Goal: Information Seeking & Learning: Find specific fact

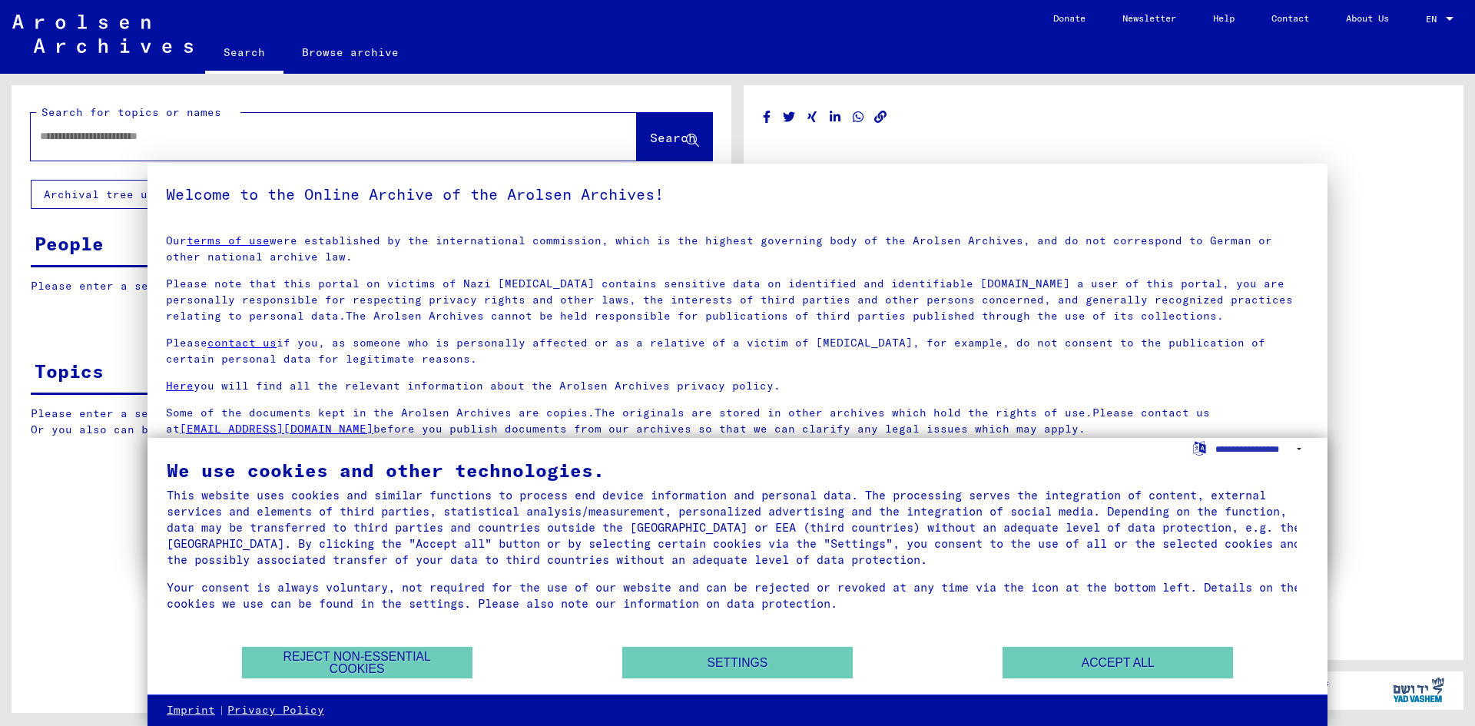
type input "********"
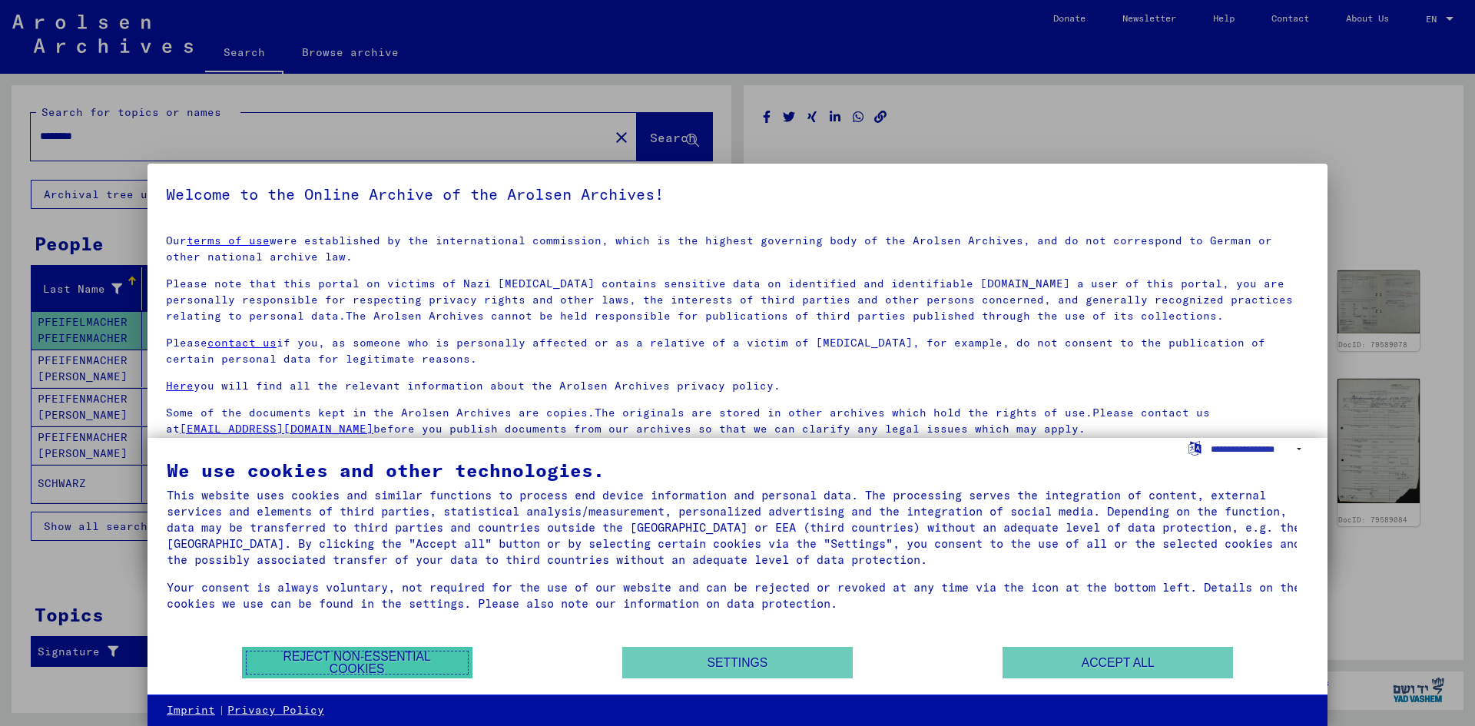
click at [419, 657] on button "Reject non-essential cookies" at bounding box center [357, 662] width 230 height 31
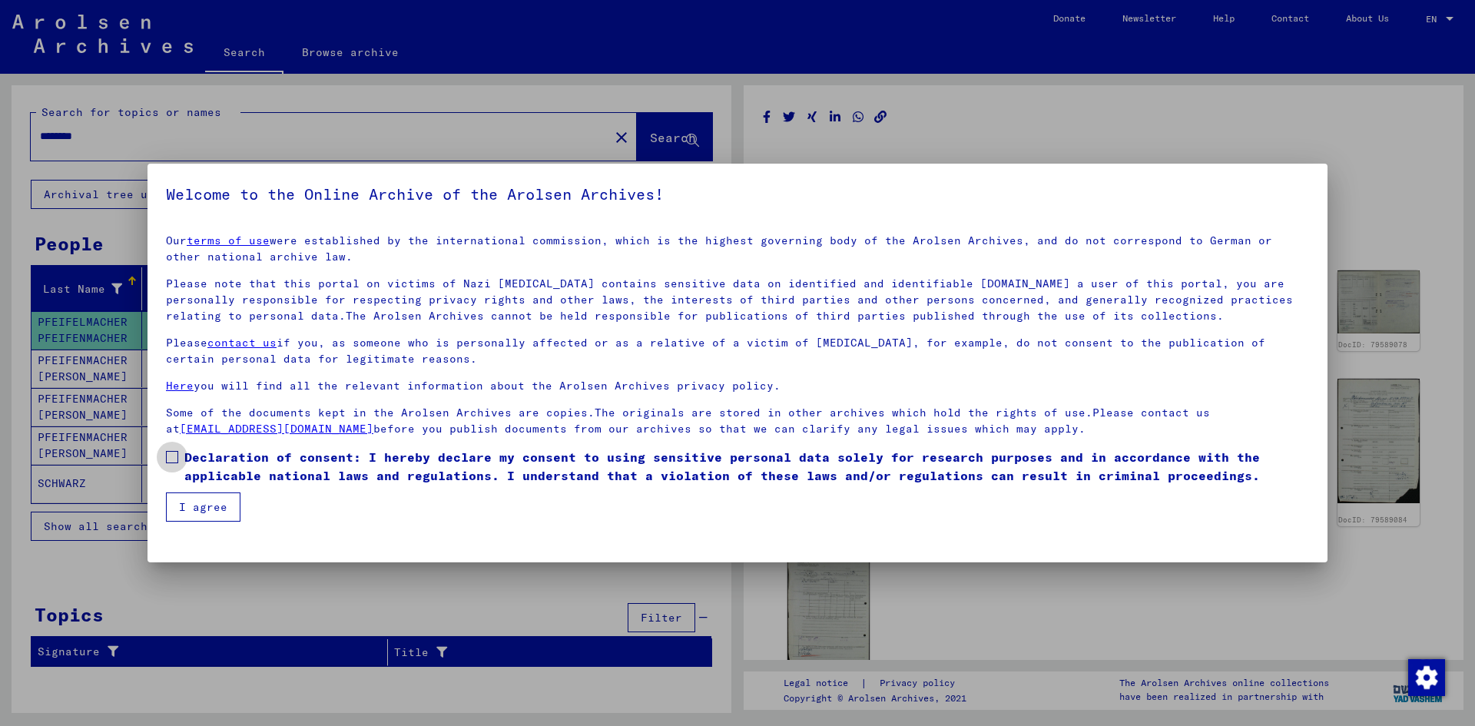
click at [177, 460] on span at bounding box center [172, 457] width 12 height 12
click at [184, 488] on mat-checkbox "Declaration of consent: I hereby declare my consent to using sensitive personal…" at bounding box center [737, 470] width 1143 height 45
click at [190, 501] on button "I agree" at bounding box center [203, 506] width 74 height 29
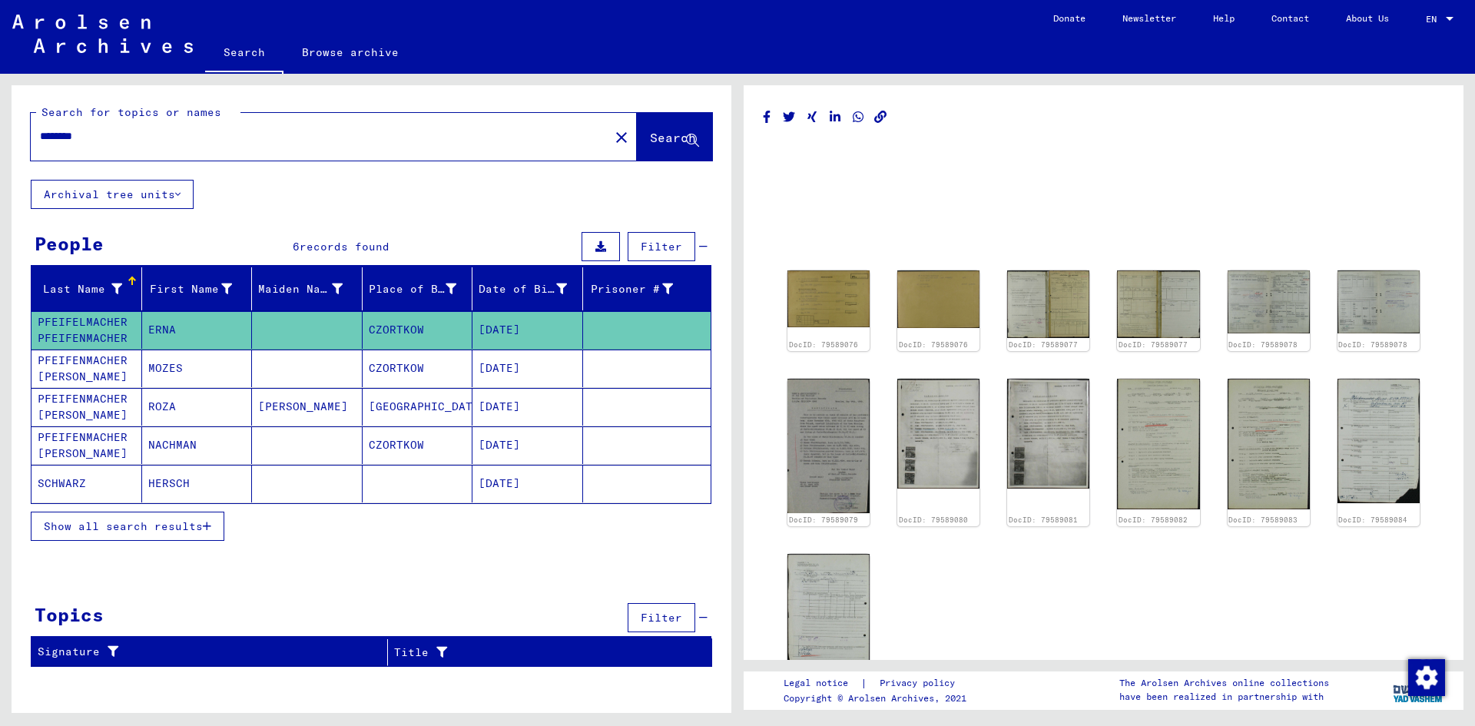
click at [96, 449] on mat-cell "PFEIFENMACHER [PERSON_NAME]" at bounding box center [86, 445] width 111 height 38
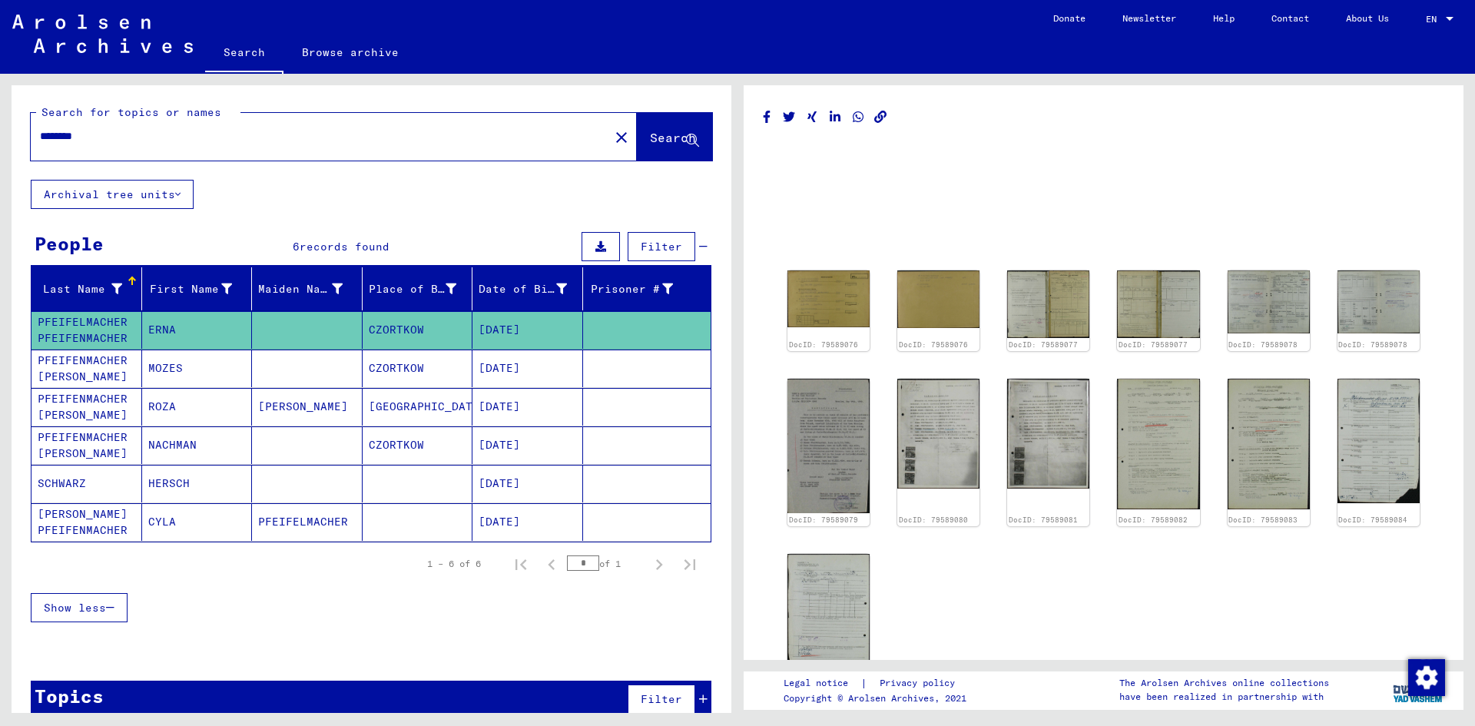
click at [181, 449] on mat-cell "NACHMAN" at bounding box center [197, 445] width 111 height 38
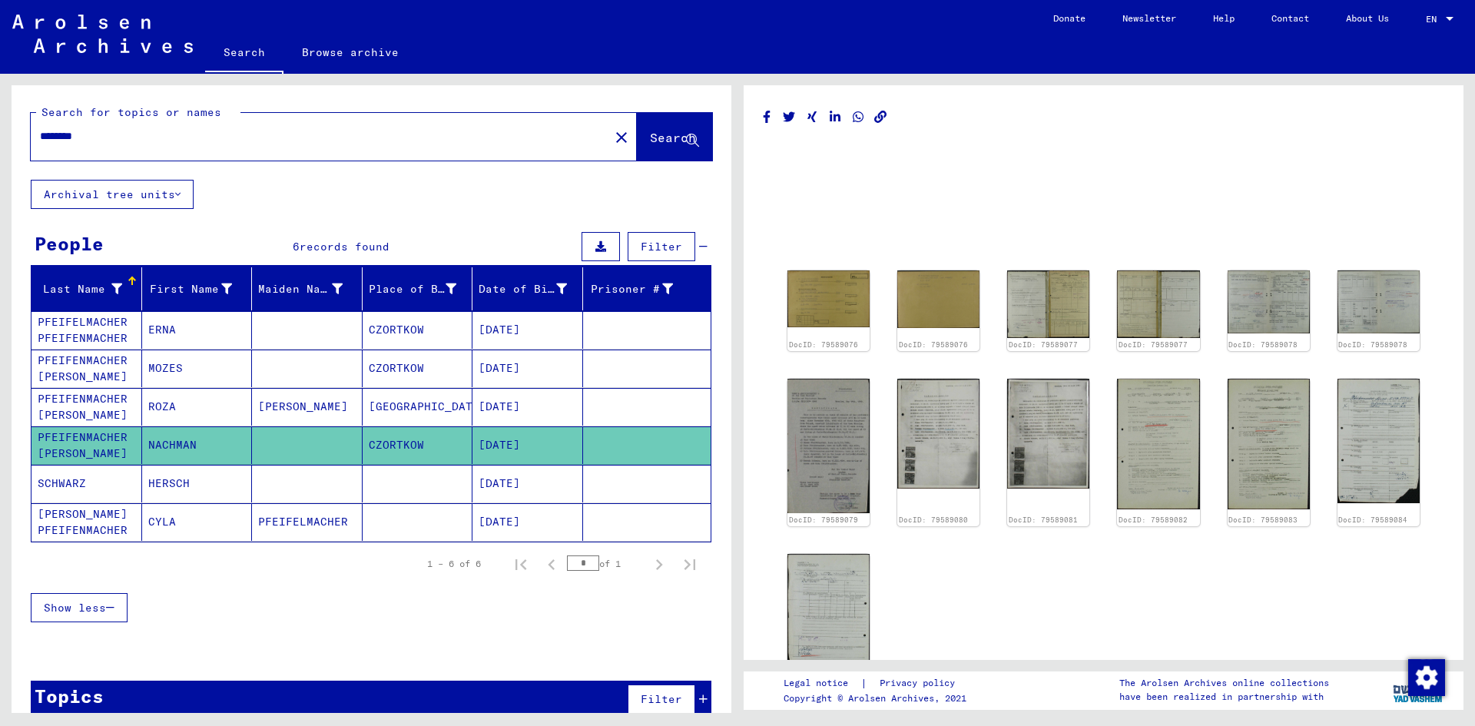
click at [181, 449] on mat-cell "NACHMAN" at bounding box center [197, 445] width 111 height 38
click at [522, 445] on mat-cell "[DATE]" at bounding box center [527, 445] width 111 height 38
click at [173, 362] on mat-cell "MOZES" at bounding box center [197, 368] width 111 height 38
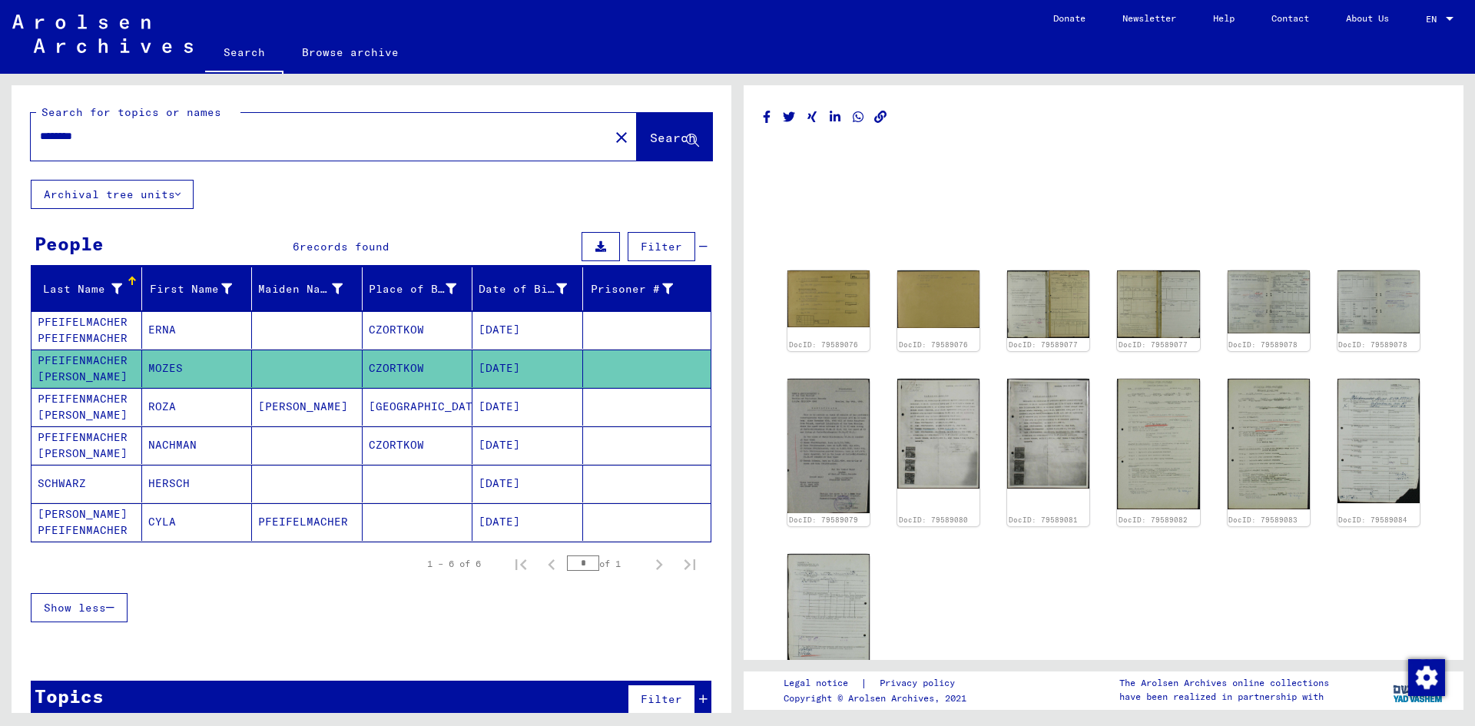
click at [173, 362] on mat-cell "MOZES" at bounding box center [197, 368] width 111 height 38
click at [518, 369] on mat-cell "[DATE]" at bounding box center [527, 368] width 111 height 38
click at [833, 294] on img at bounding box center [828, 299] width 87 height 60
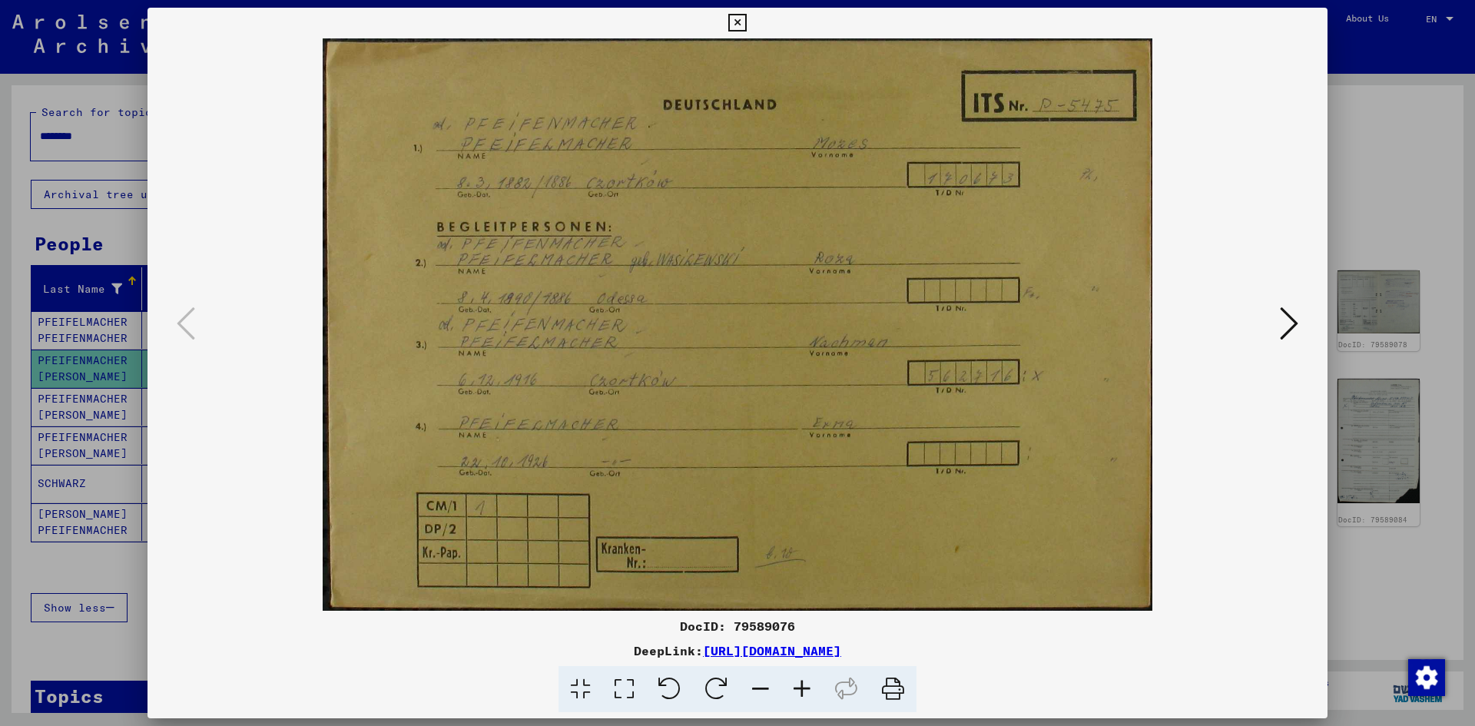
click at [1295, 328] on icon at bounding box center [1288, 323] width 18 height 37
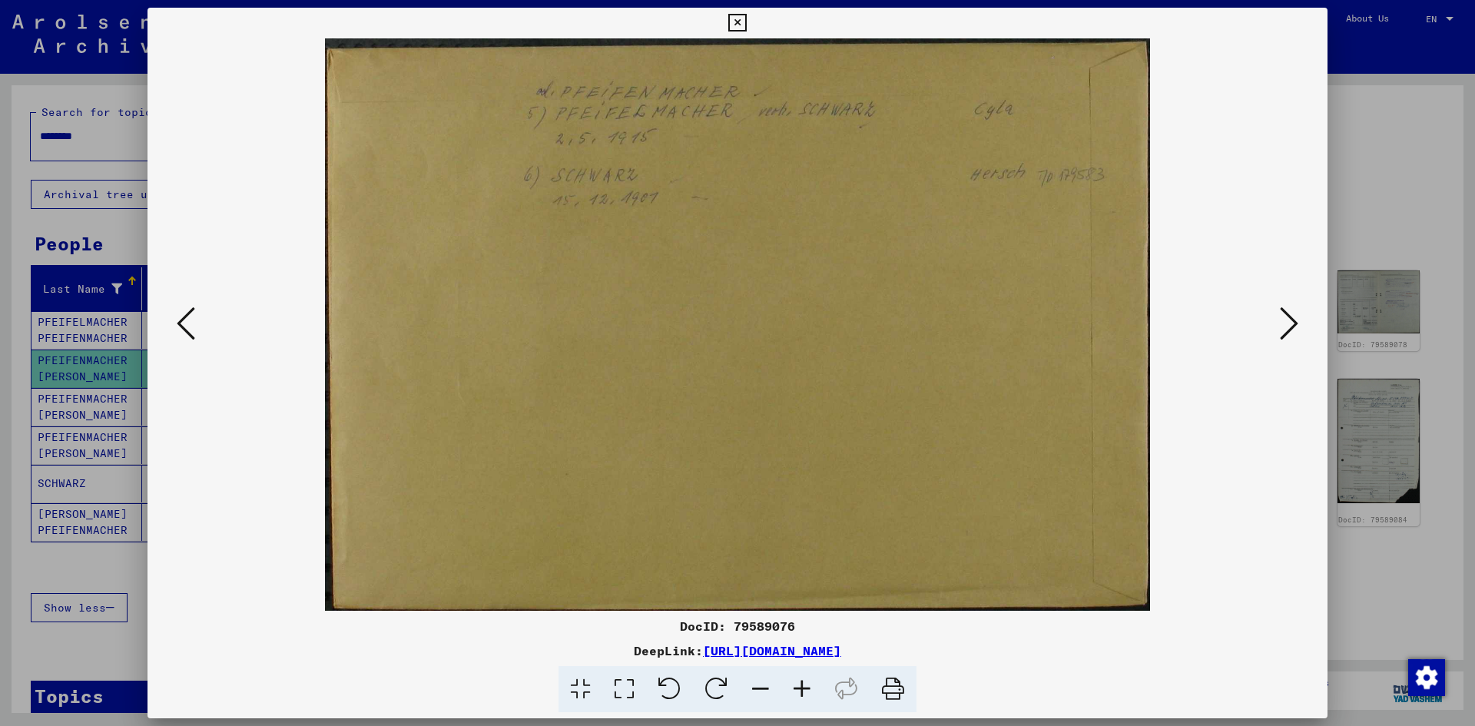
click at [181, 329] on icon at bounding box center [186, 323] width 18 height 37
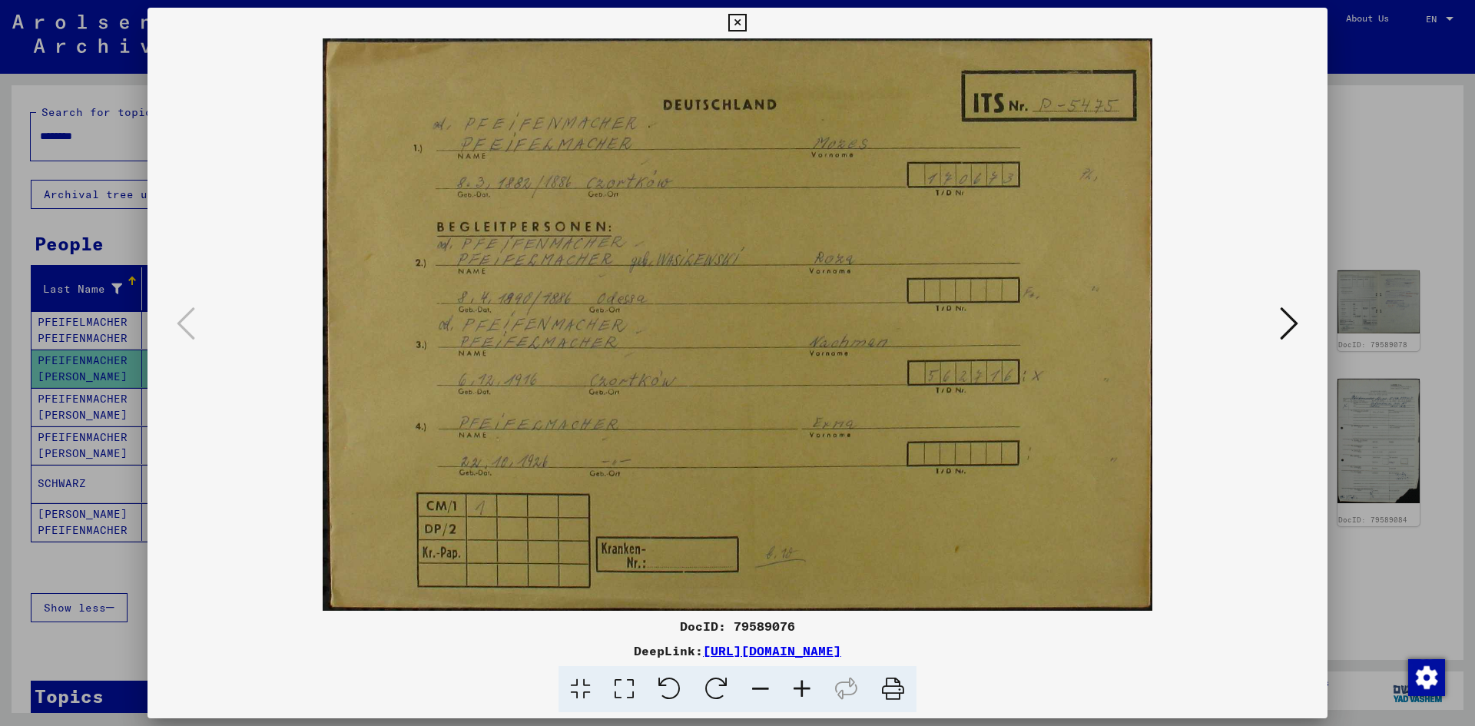
click at [1287, 326] on icon at bounding box center [1288, 323] width 18 height 37
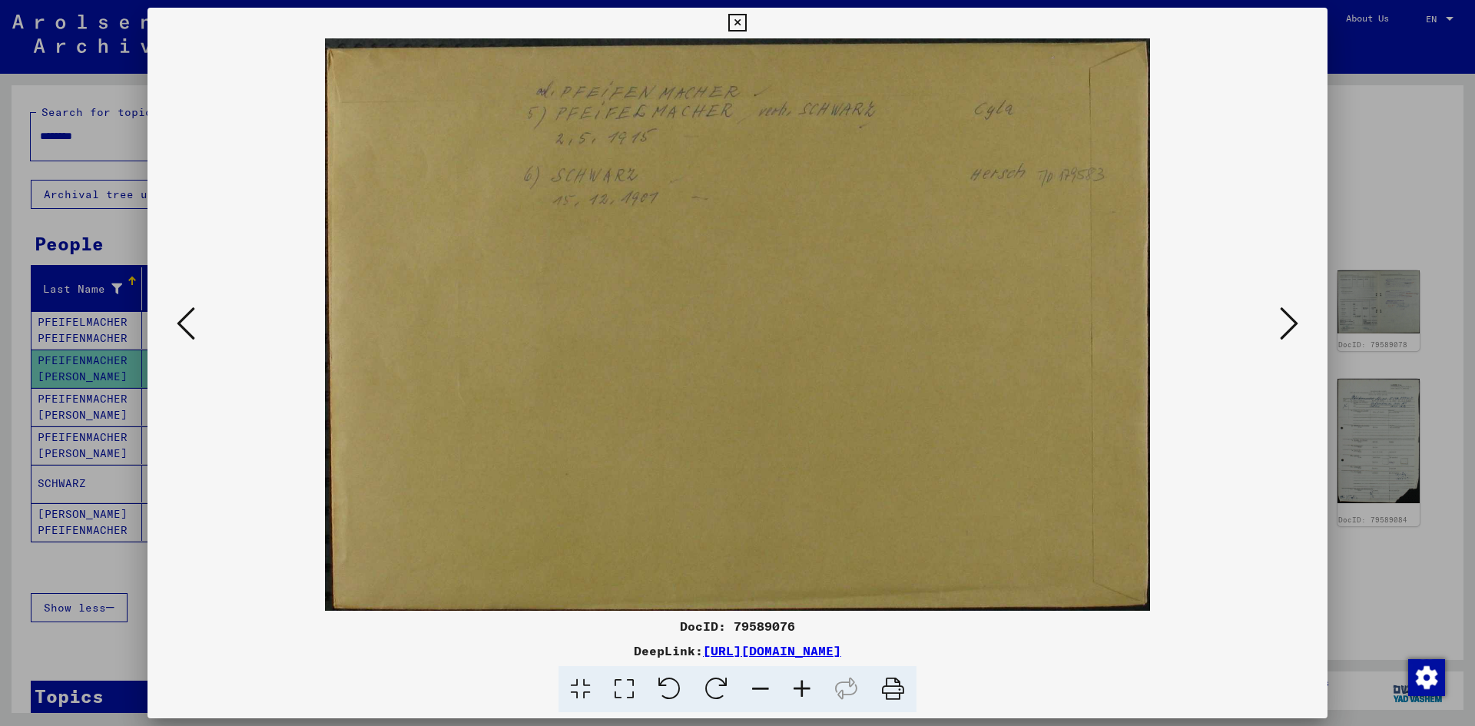
click at [1287, 326] on icon at bounding box center [1288, 323] width 18 height 37
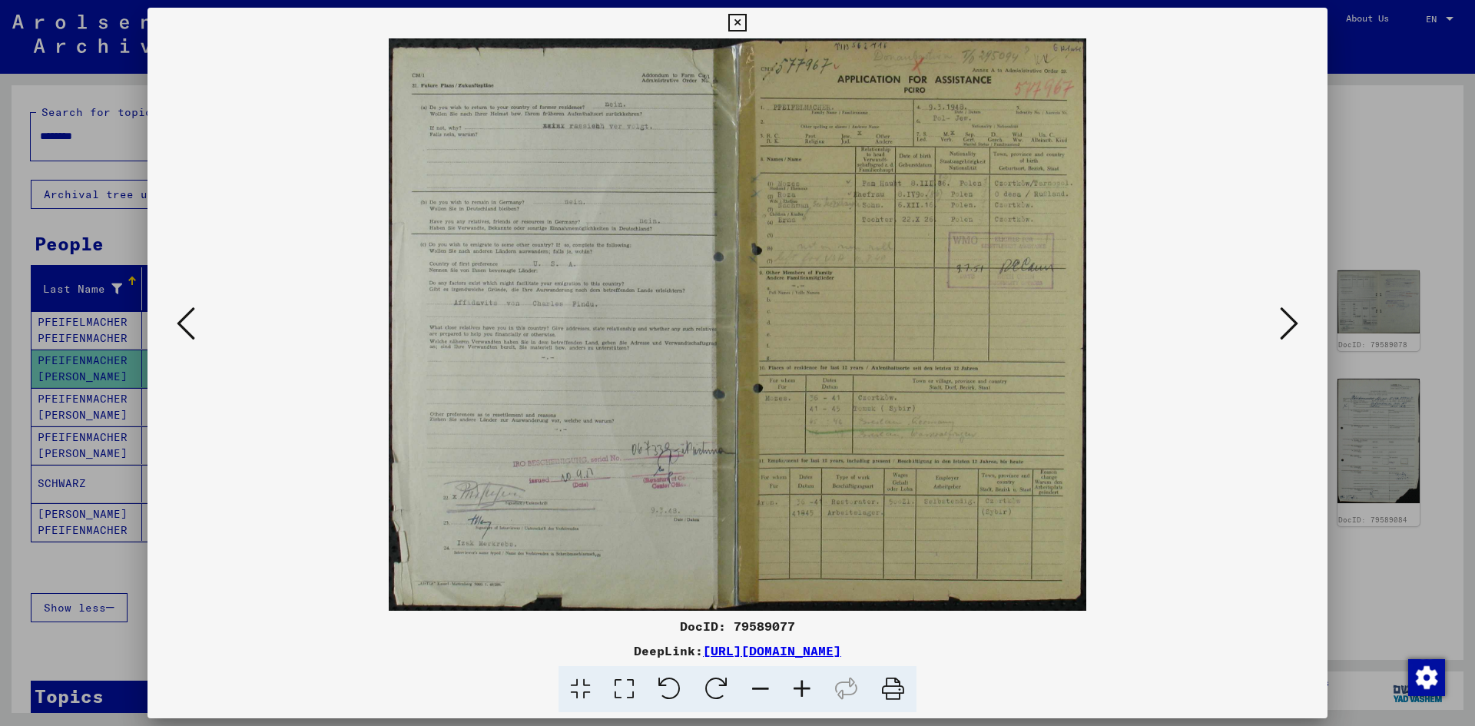
click at [856, 270] on img at bounding box center [737, 324] width 1075 height 572
click at [868, 233] on img at bounding box center [737, 324] width 1075 height 572
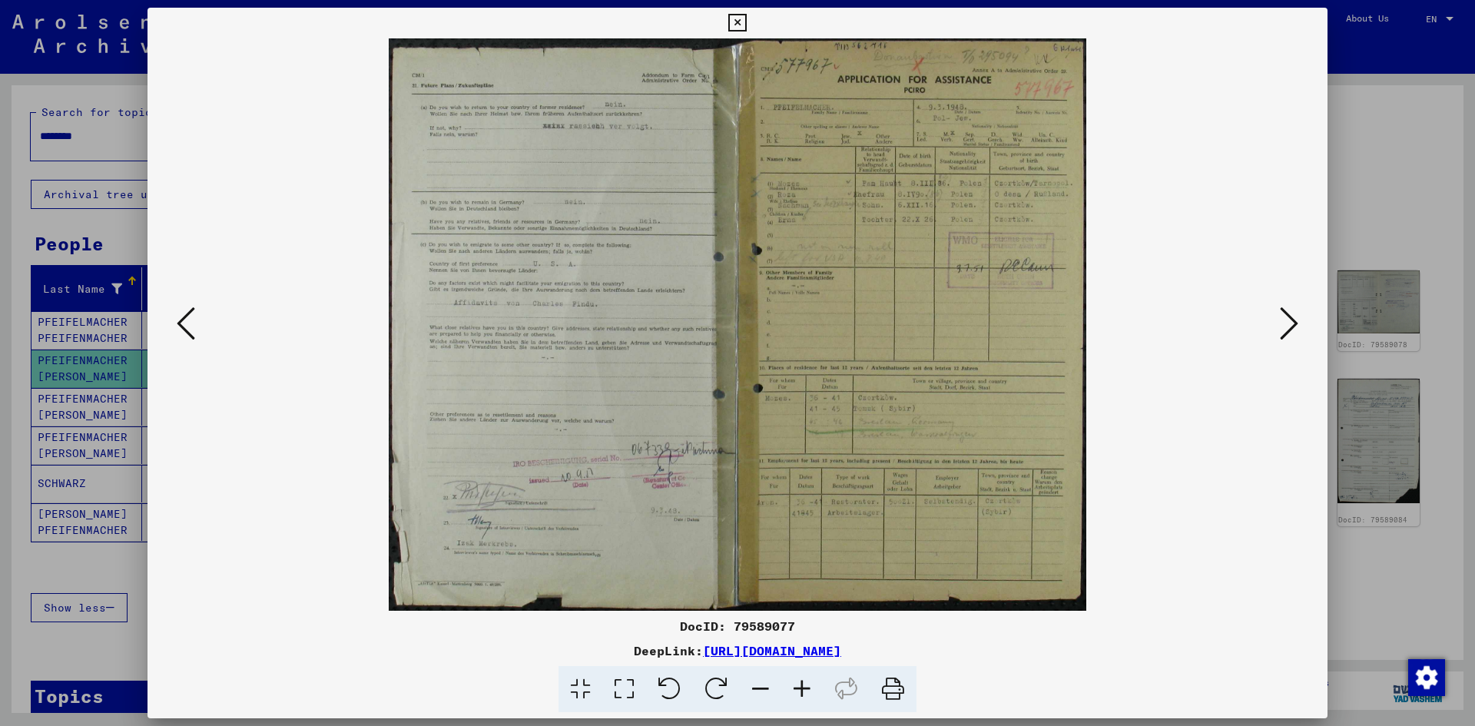
click at [734, 18] on icon at bounding box center [737, 23] width 18 height 18
